Goal: Find specific page/section: Find specific page/section

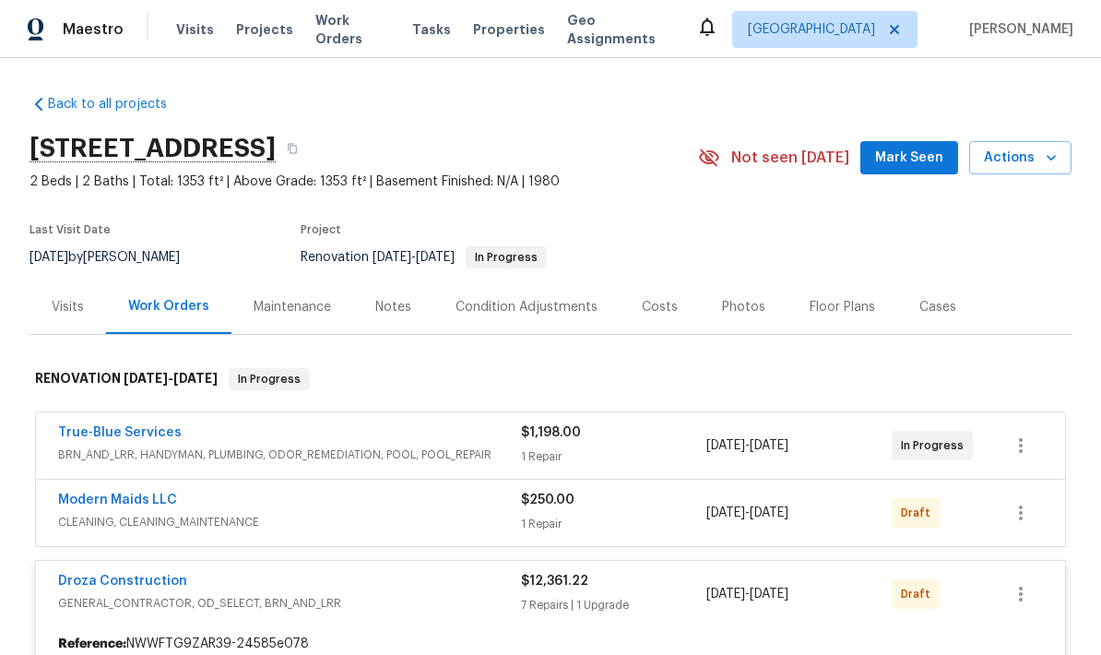
scroll to position [-2, 0]
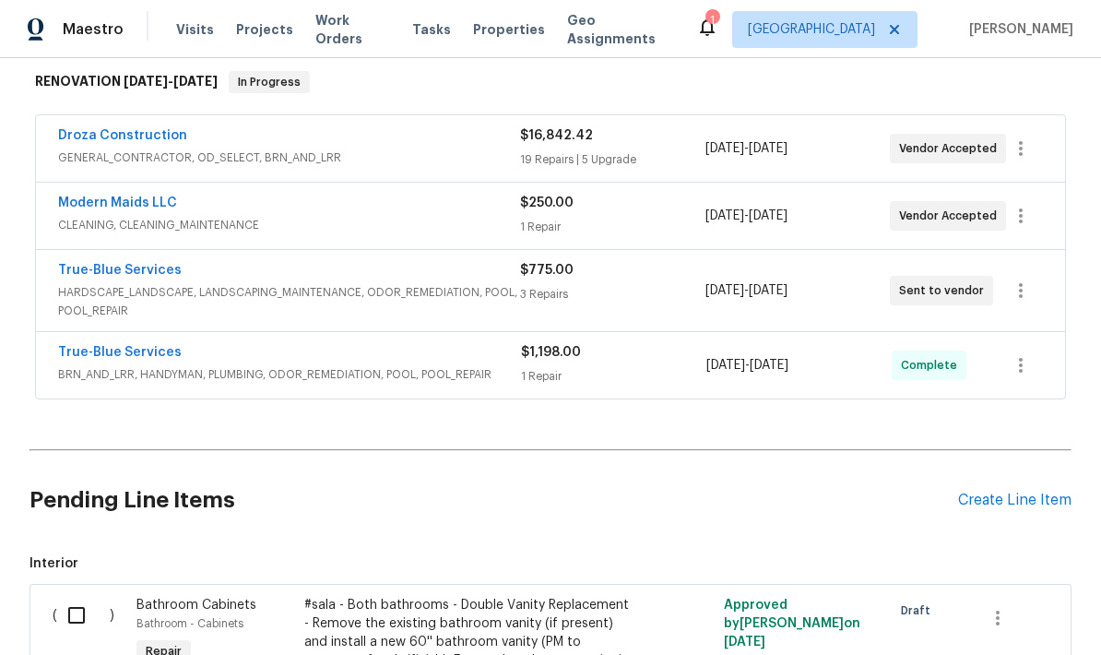
scroll to position [311, 0]
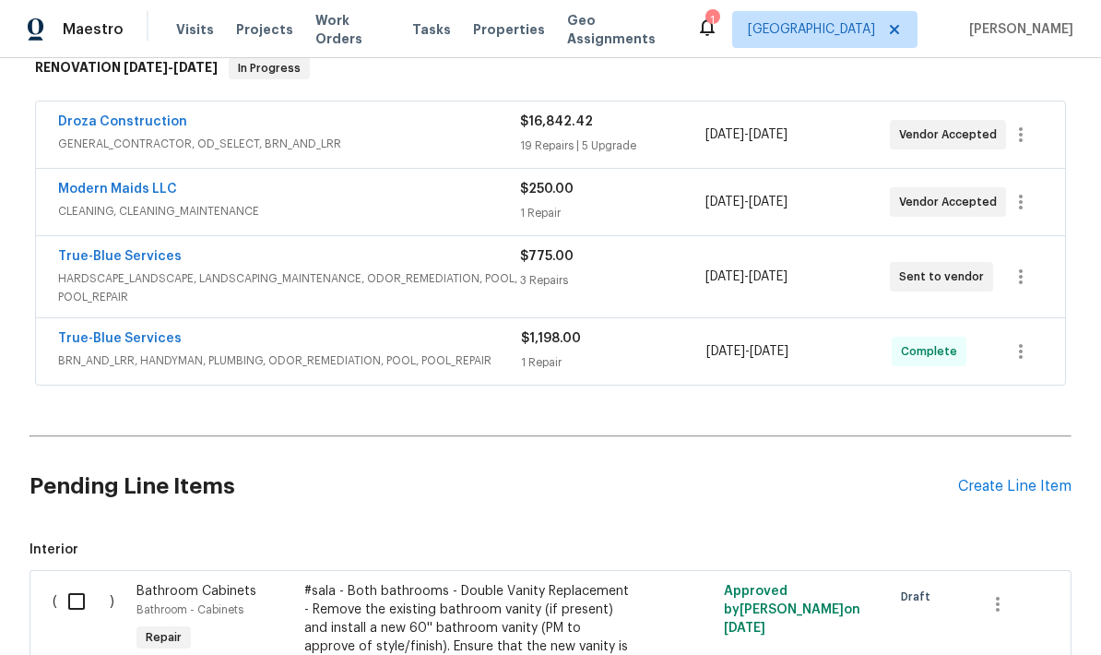
click at [745, 354] on span "[DATE]" at bounding box center [725, 351] width 39 height 13
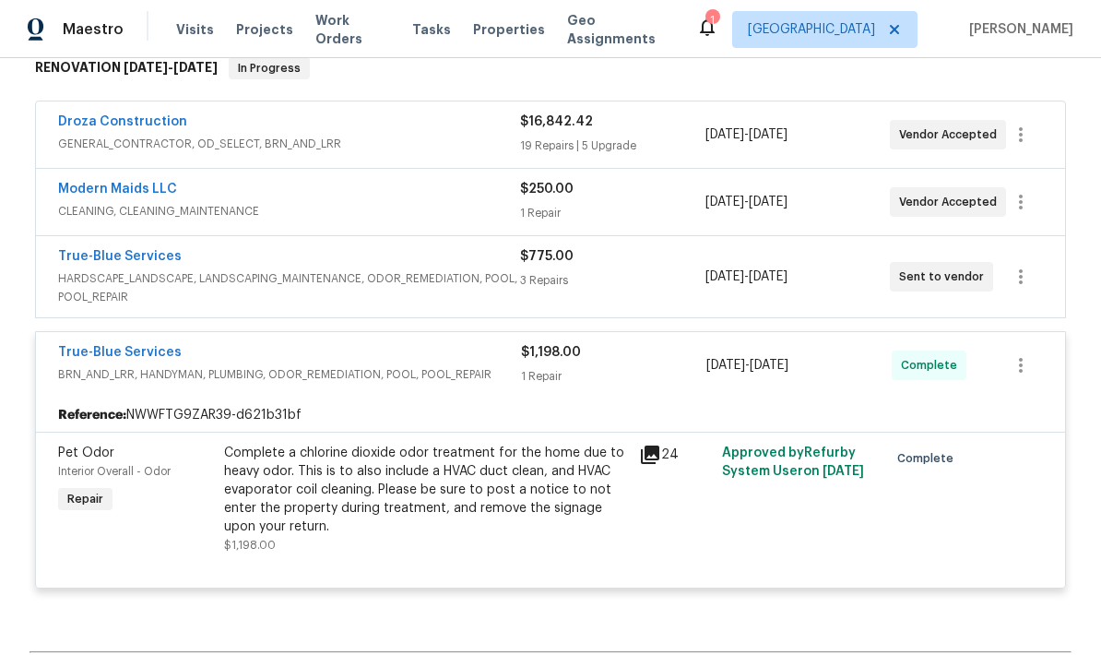
click at [654, 268] on div "$775.00 3 Repairs" at bounding box center [612, 276] width 184 height 59
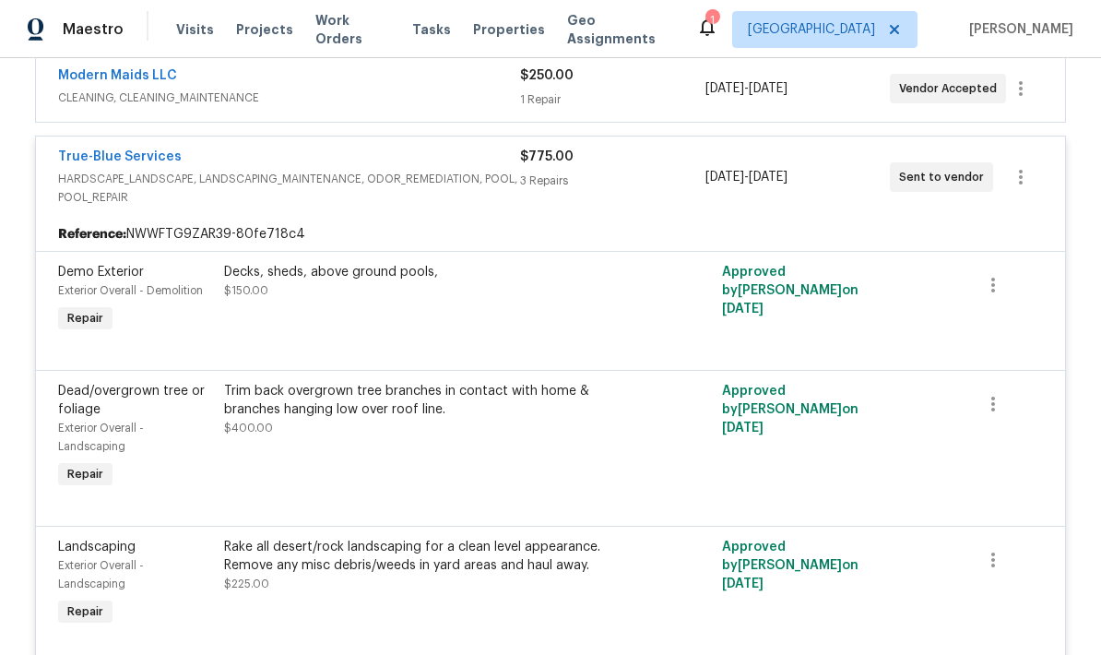
scroll to position [425, 0]
click at [567, 287] on div "Decks, sheds, above ground pools, $150.00" at bounding box center [426, 280] width 404 height 37
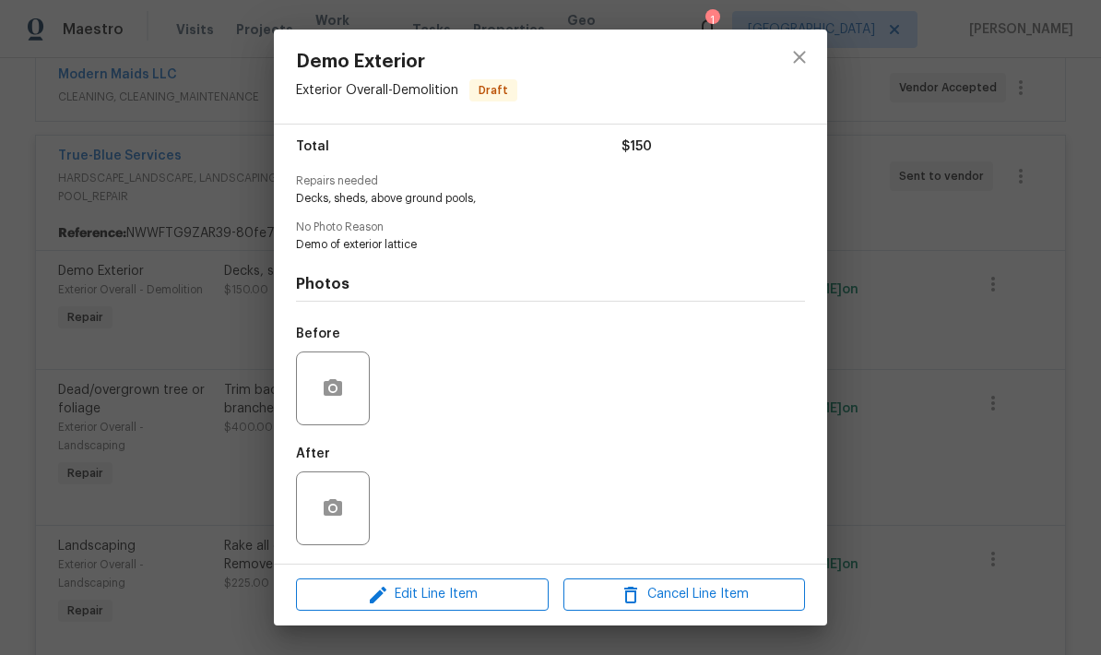
scroll to position [153, 0]
click at [336, 378] on icon "button" at bounding box center [333, 388] width 22 height 22
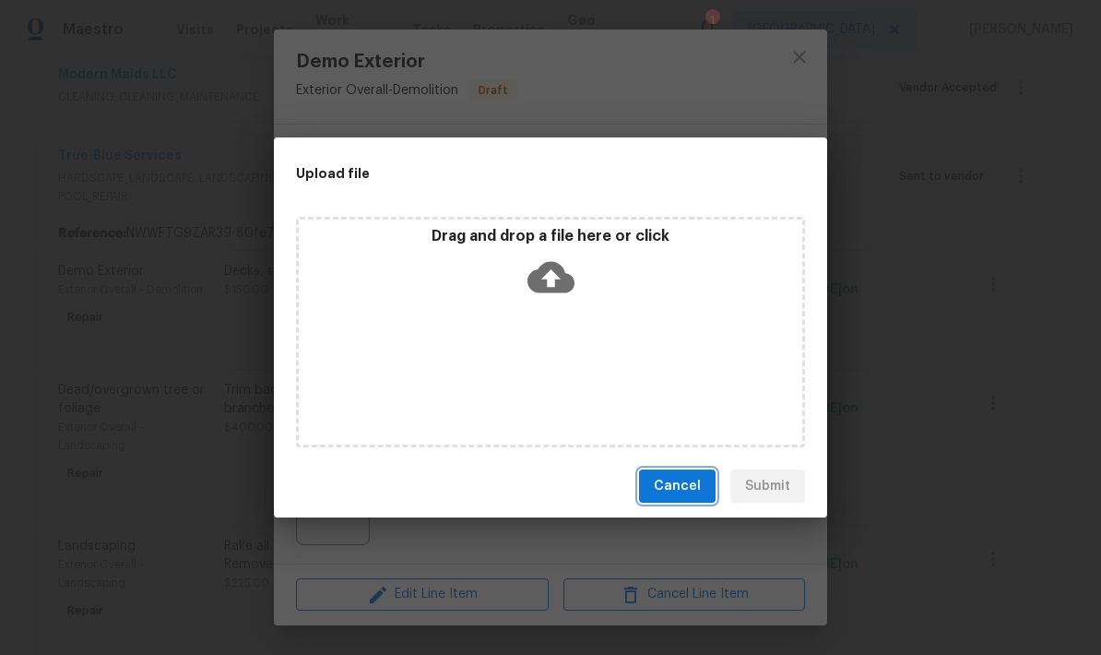
click at [688, 489] on span "Cancel" at bounding box center [677, 486] width 47 height 23
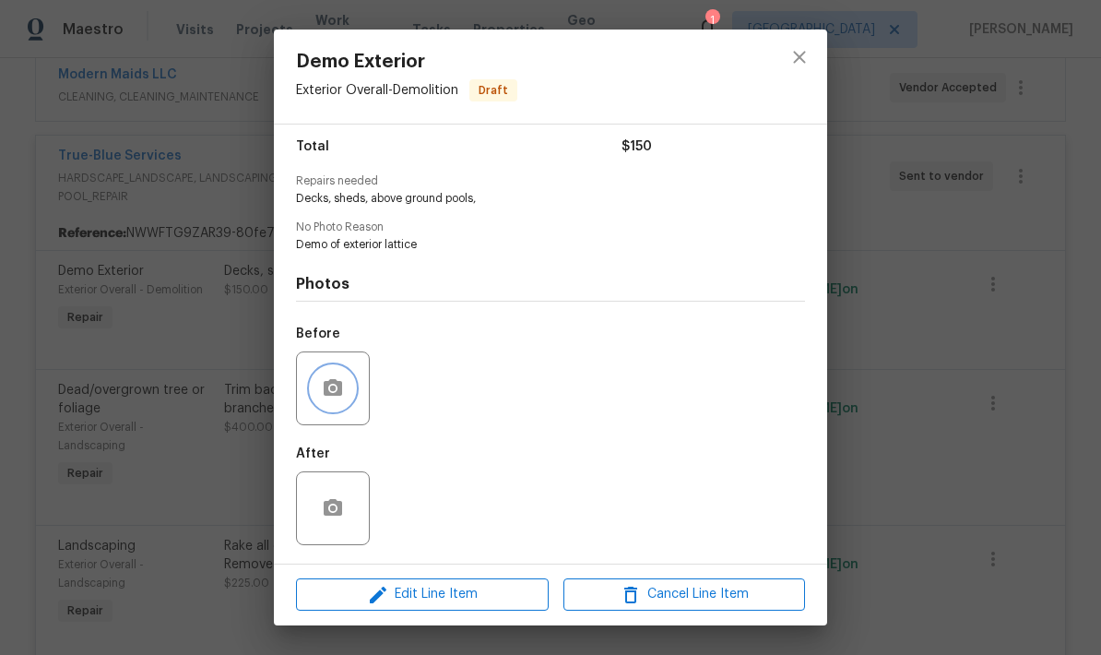
click at [352, 384] on button "button" at bounding box center [333, 388] width 44 height 44
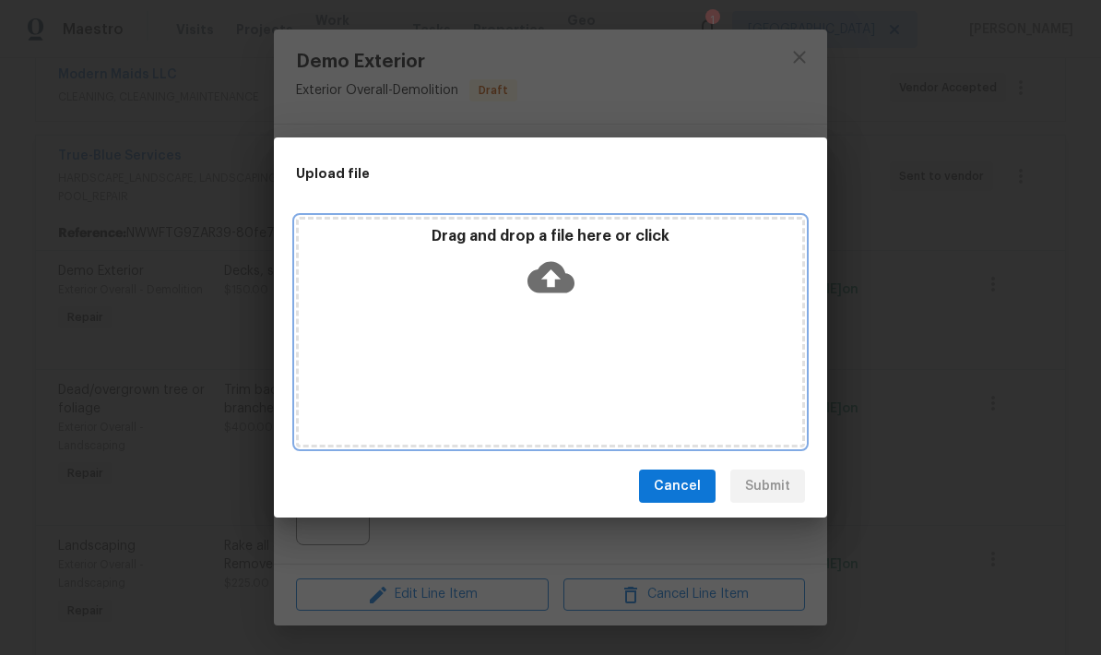
click at [551, 286] on icon at bounding box center [550, 277] width 47 height 47
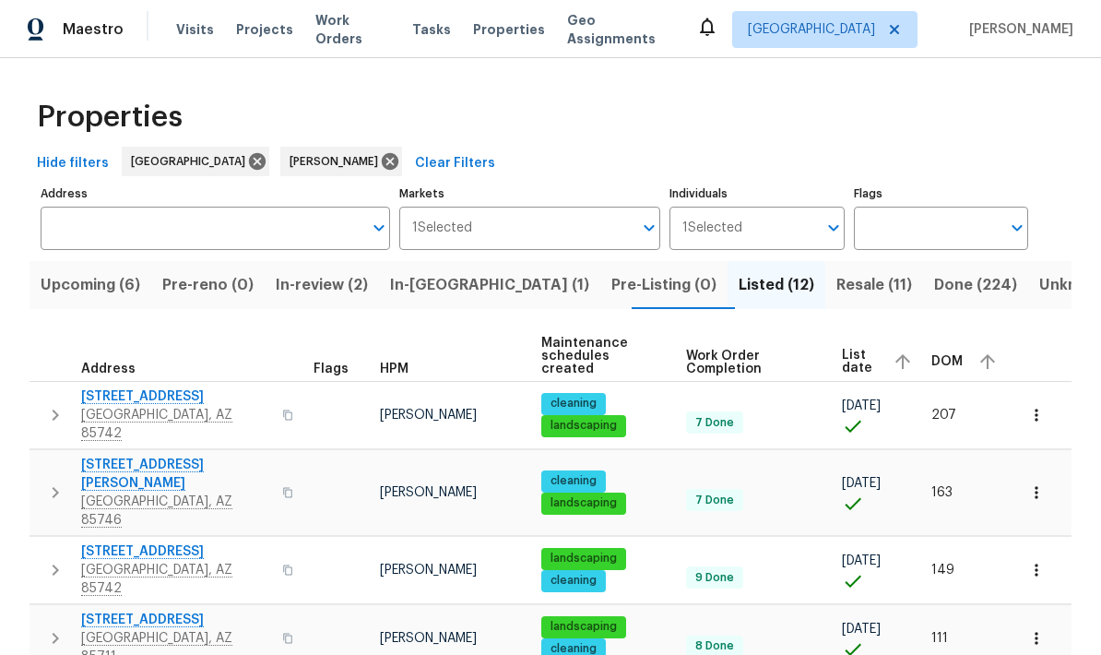
click at [836, 283] on span "Resale (11)" at bounding box center [874, 285] width 76 height 26
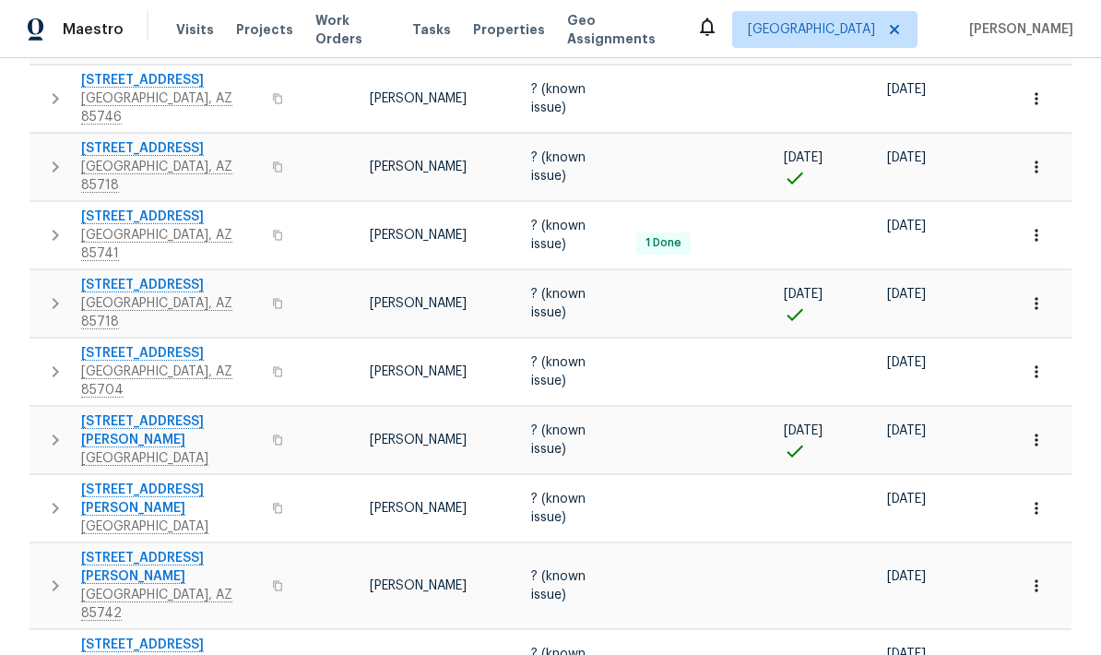
scroll to position [467, 0]
click at [1049, 419] on button "button" at bounding box center [1036, 439] width 41 height 41
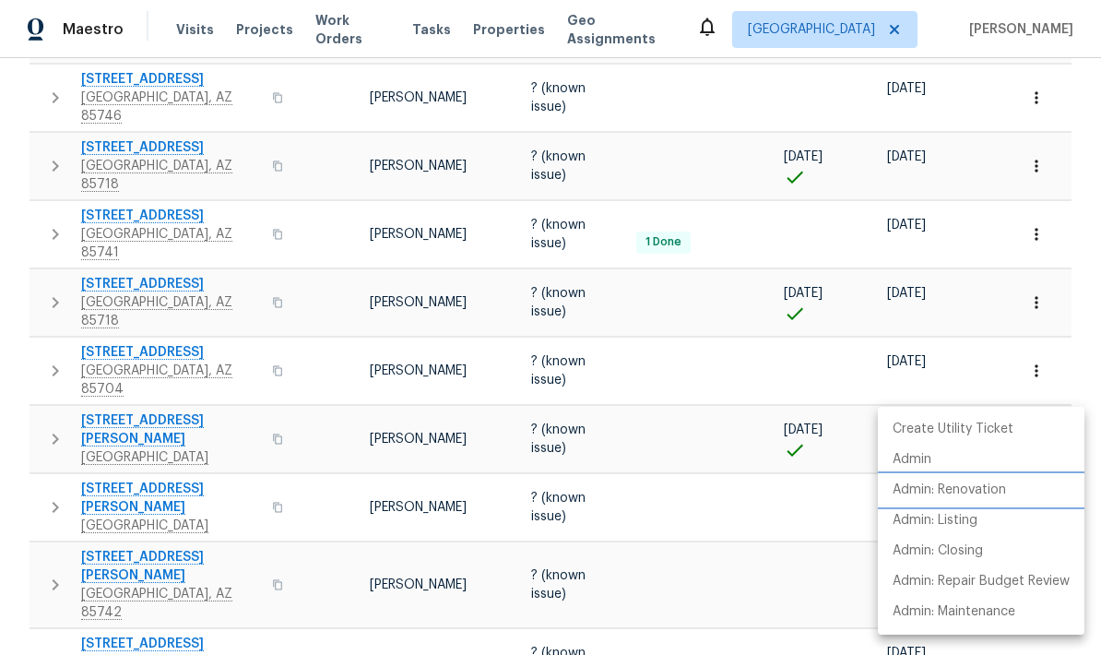
click at [1002, 488] on p "Admin: Renovation" at bounding box center [949, 489] width 113 height 19
